Goal: Information Seeking & Learning: Check status

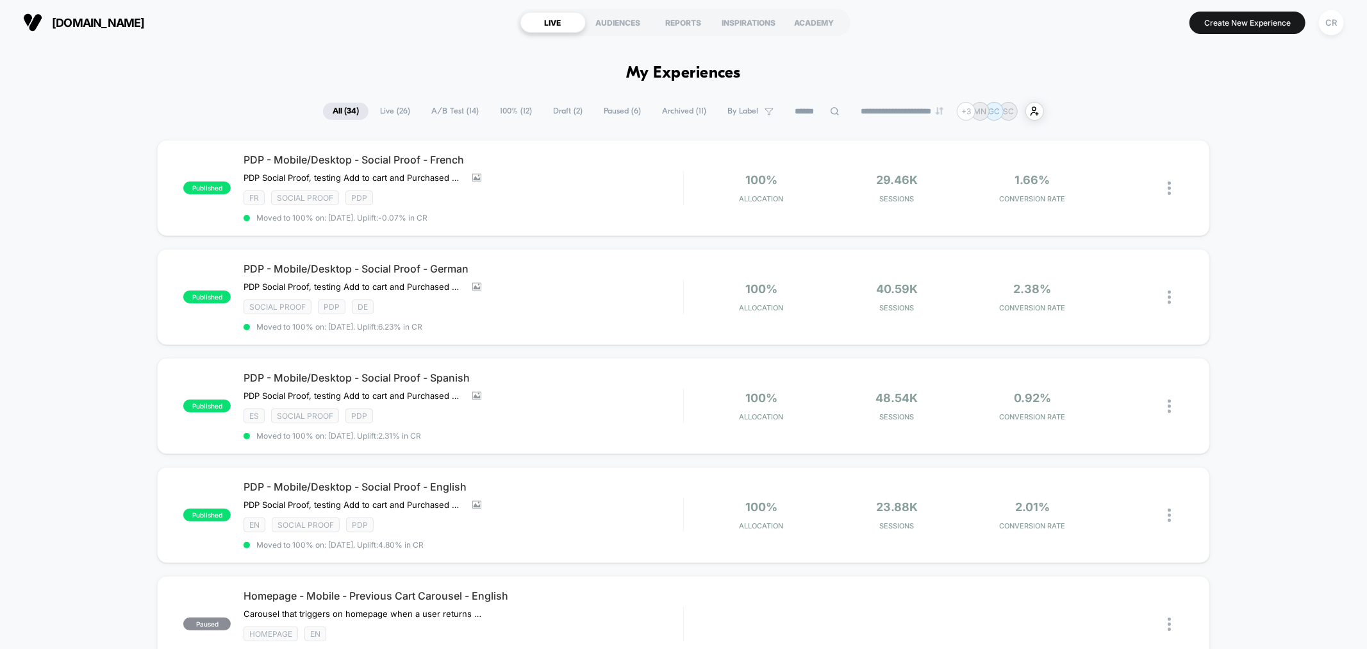
drag, startPoint x: 378, startPoint y: 115, endPoint x: 387, endPoint y: 114, distance: 9.1
click at [378, 115] on span "Live ( 26 )" at bounding box center [395, 111] width 49 height 17
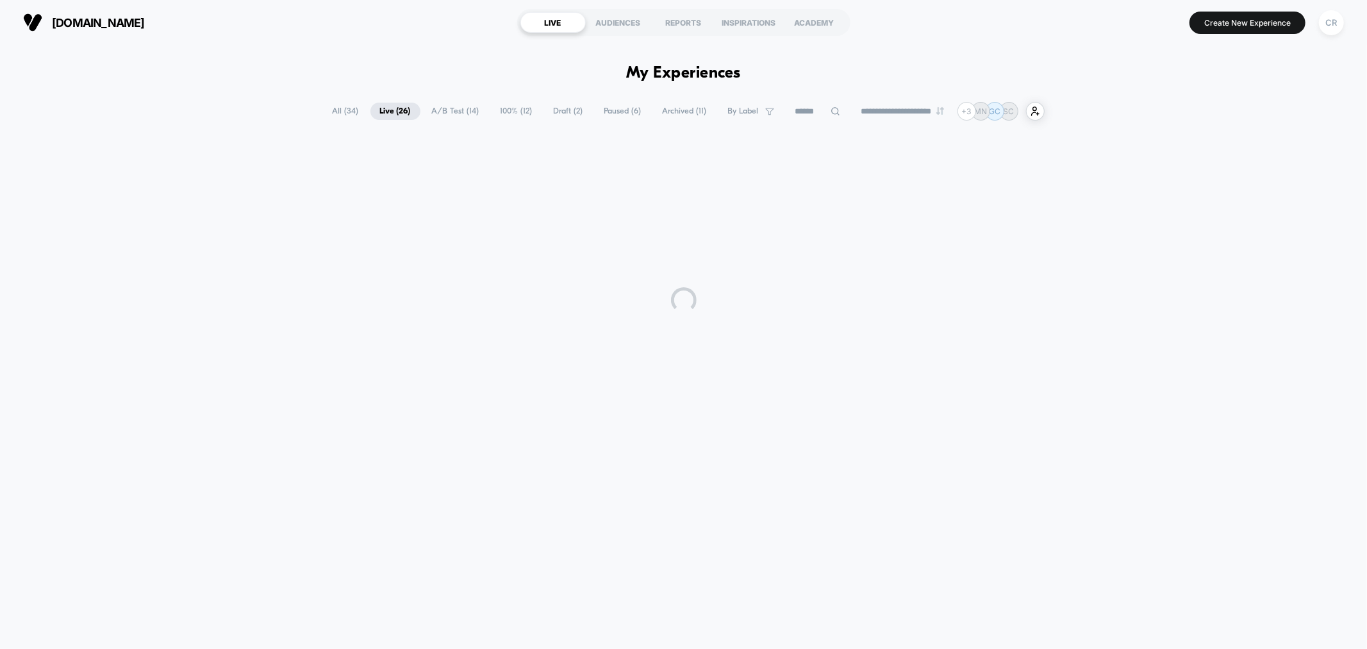
drag, startPoint x: 479, startPoint y: 110, endPoint x: 458, endPoint y: 113, distance: 20.8
click at [478, 110] on span "A/B Test ( 14 )" at bounding box center [455, 111] width 67 height 17
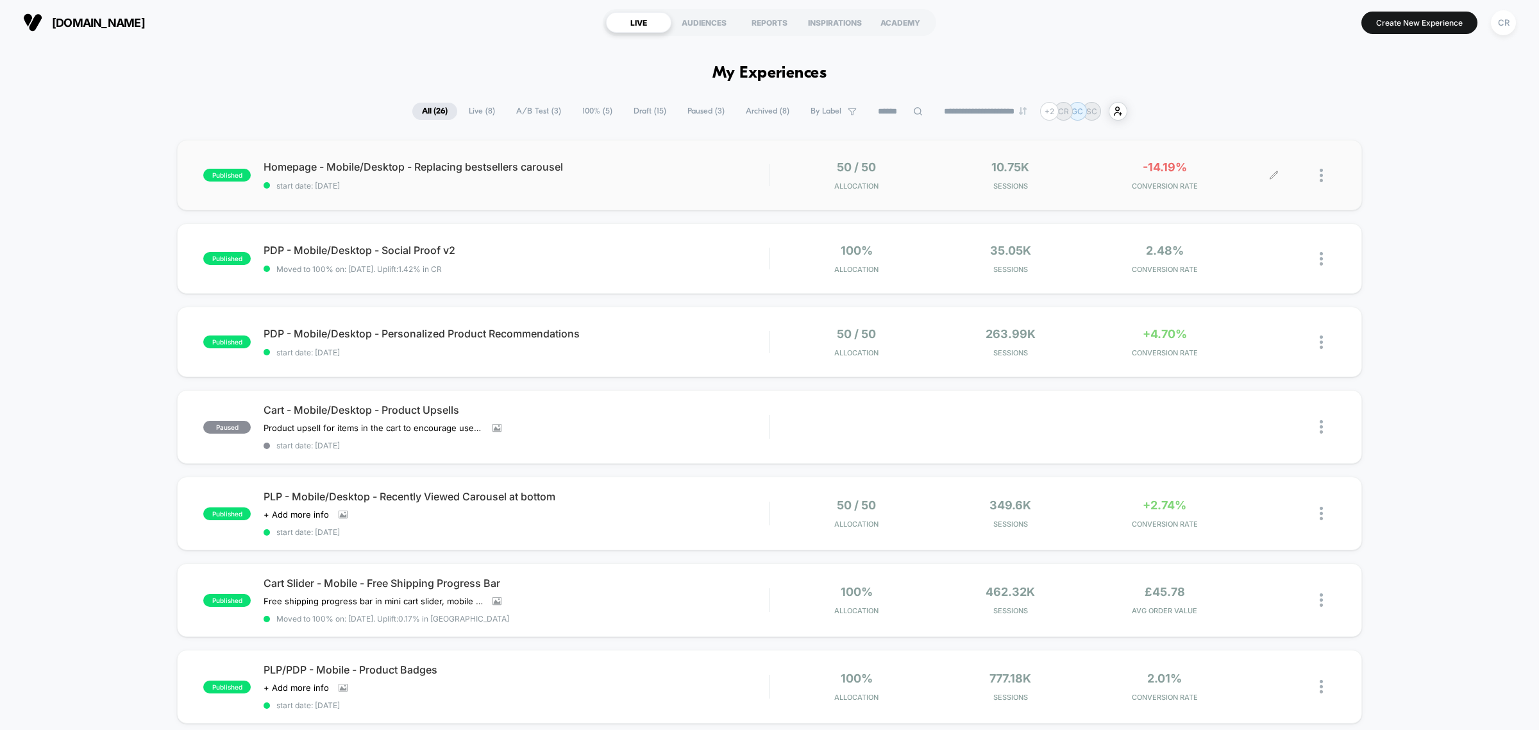
click at [1129, 189] on span "CONVERSION RATE" at bounding box center [1164, 185] width 147 height 9
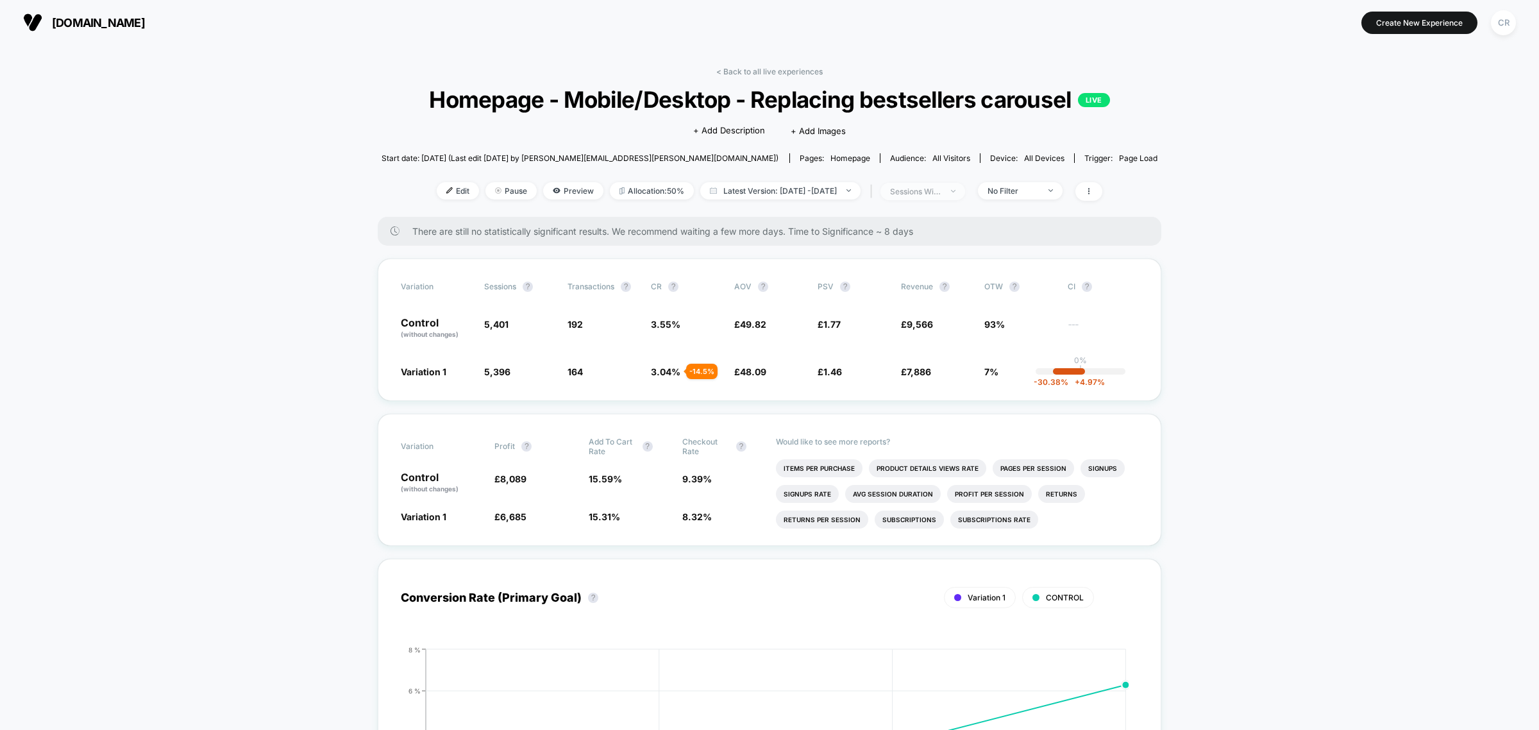
click at [962, 200] on span "sessions with impression" at bounding box center [922, 191] width 85 height 17
click at [1062, 199] on span "No Filter" at bounding box center [1020, 190] width 85 height 17
click at [1016, 341] on span "New Visitors" at bounding box center [1027, 340] width 53 height 11
click at [1019, 402] on button "Save" at bounding box center [1038, 402] width 117 height 21
click at [1014, 196] on div "New Visitors" at bounding box center [1012, 191] width 51 height 10
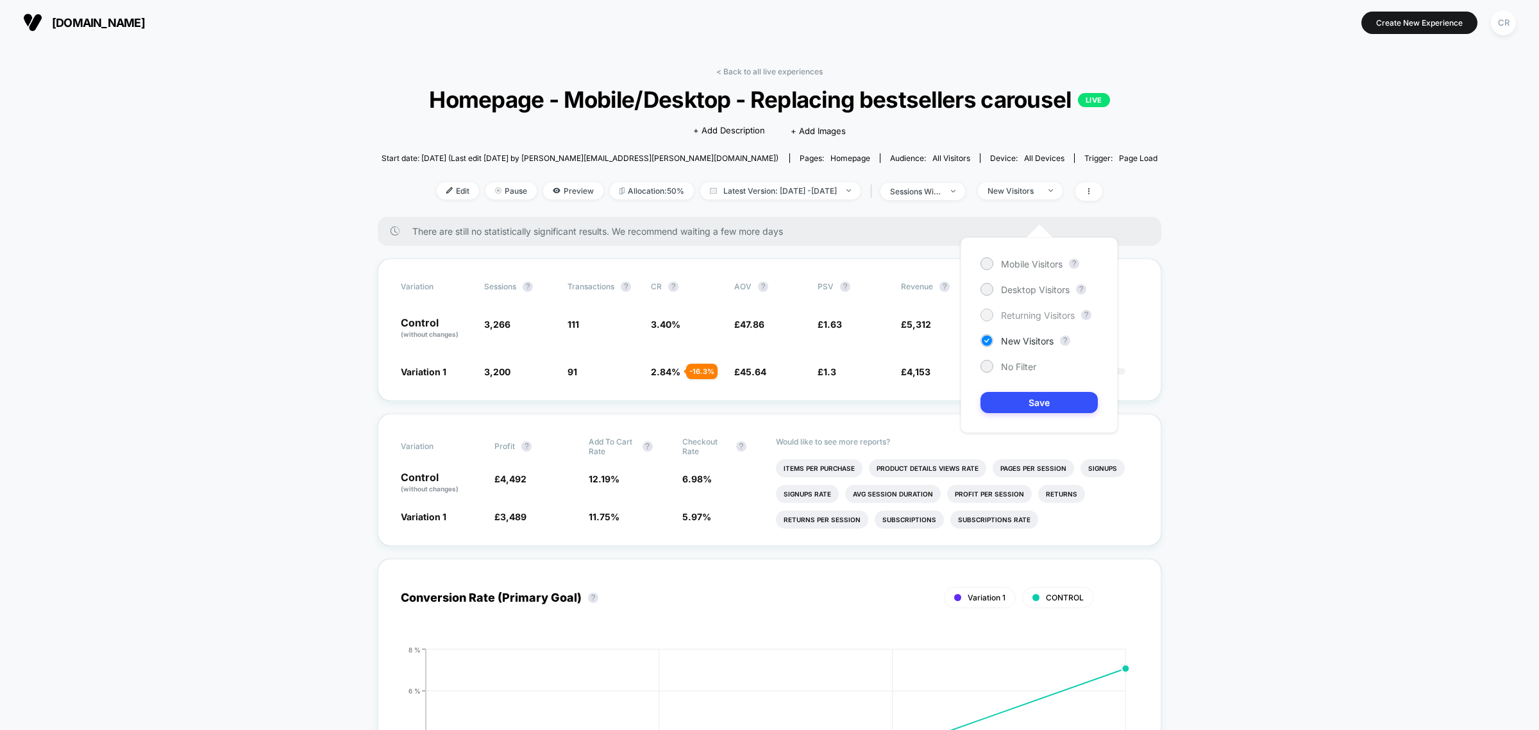
click at [1020, 311] on span "Returning Visitors" at bounding box center [1038, 315] width 74 height 11
click at [1023, 419] on div "Mobile Visitors ? Desktop Visitors ? Returning Visitors ? New Visitors ? No Fil…" at bounding box center [1038, 335] width 157 height 196
click at [1023, 405] on button "Save" at bounding box center [1038, 402] width 117 height 21
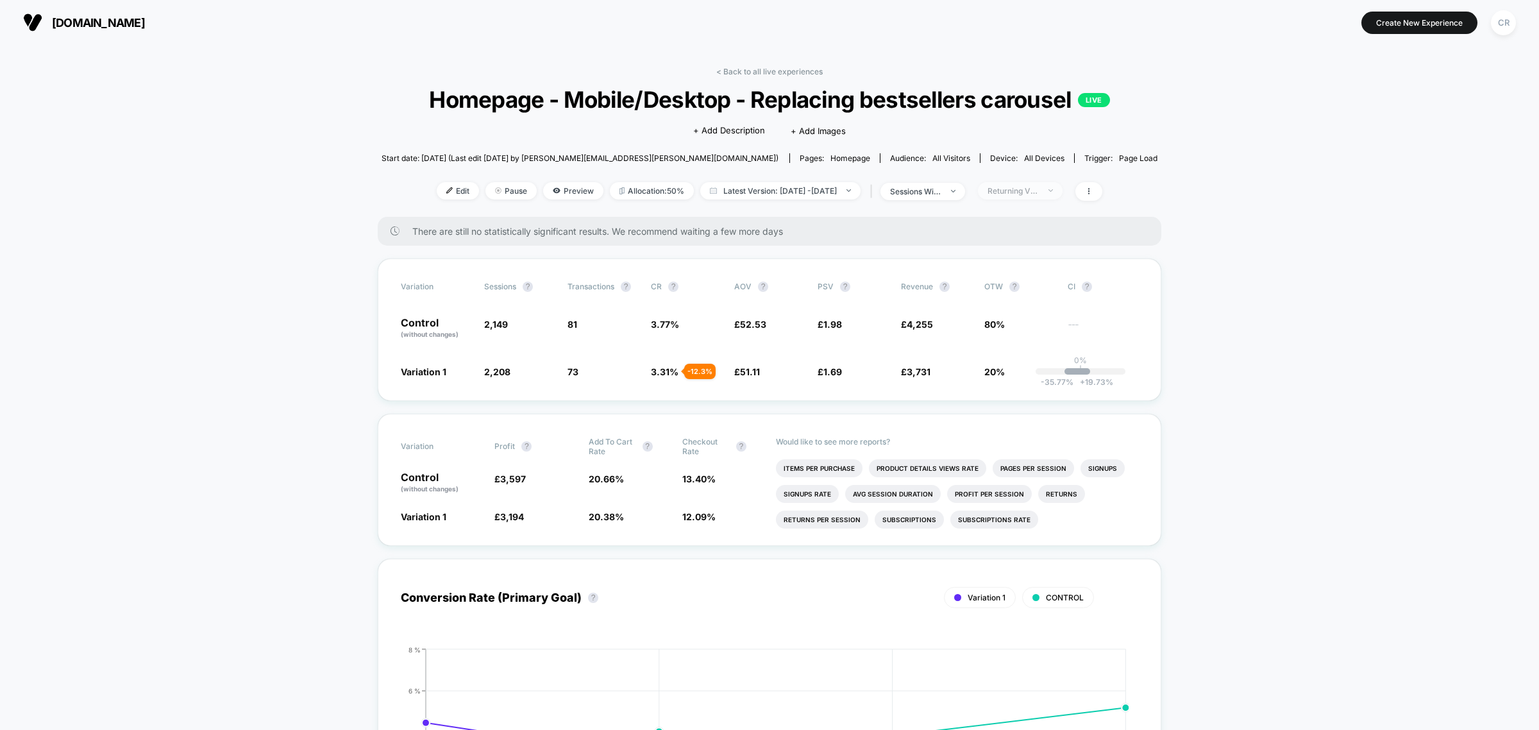
click at [1021, 199] on span "Returning Visitors" at bounding box center [1020, 190] width 85 height 17
click at [1008, 364] on span "No Filter" at bounding box center [1018, 366] width 35 height 11
click at [1016, 411] on button "Save" at bounding box center [1038, 402] width 117 height 21
click at [110, 26] on span "[DOMAIN_NAME]" at bounding box center [98, 22] width 93 height 13
